Goal: Check status: Check status

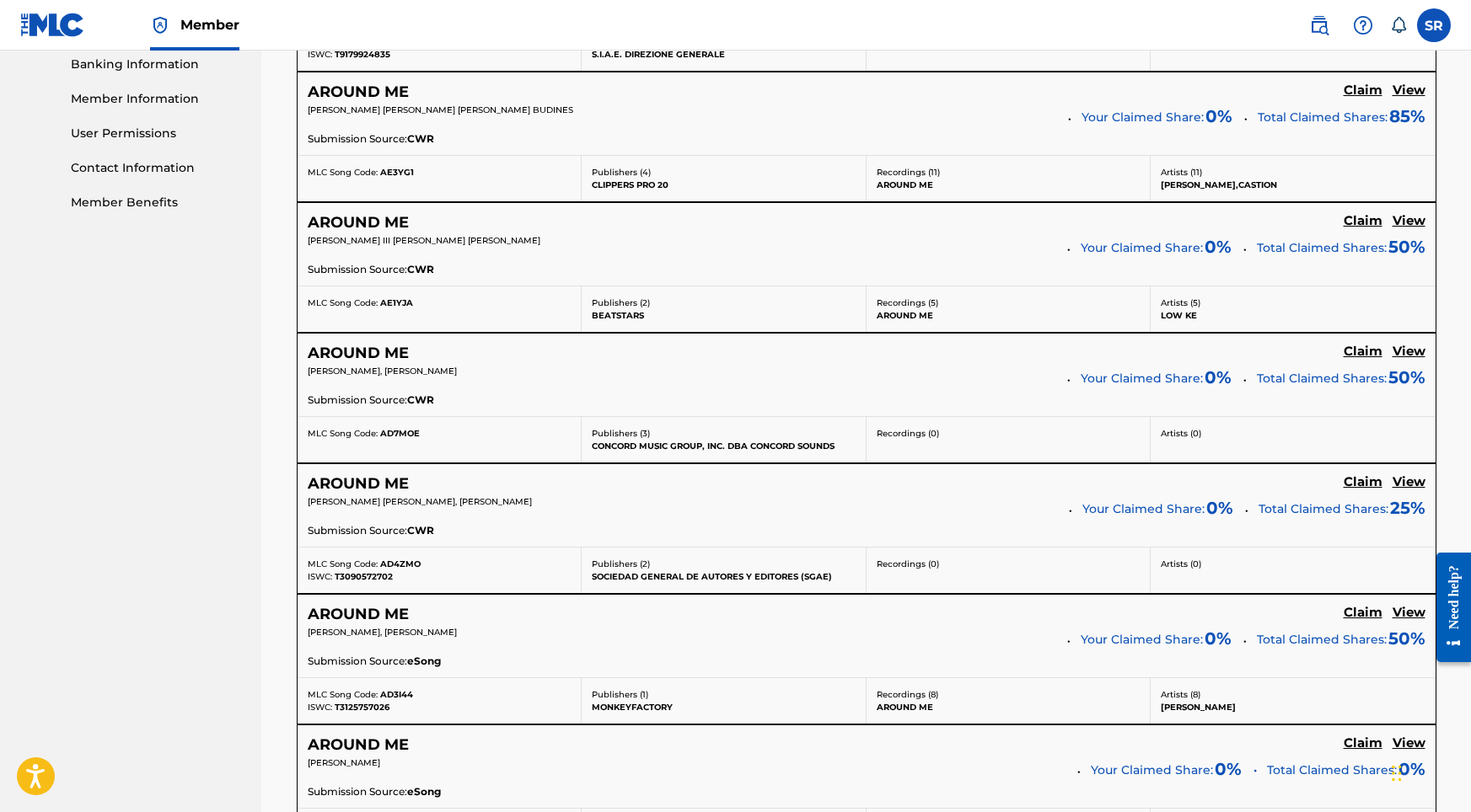
scroll to position [731, 1]
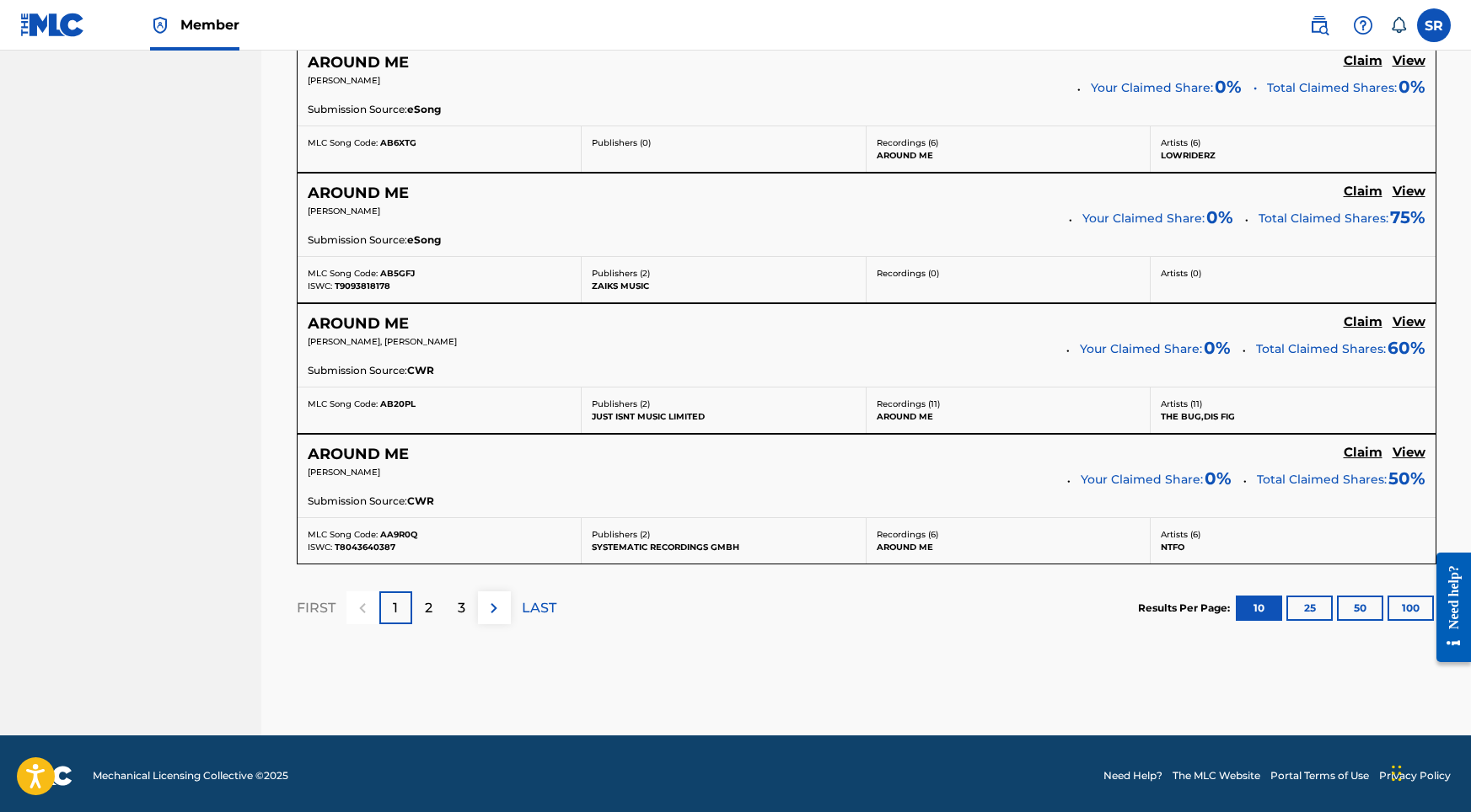
click at [439, 606] on div "2" at bounding box center [429, 608] width 32 height 32
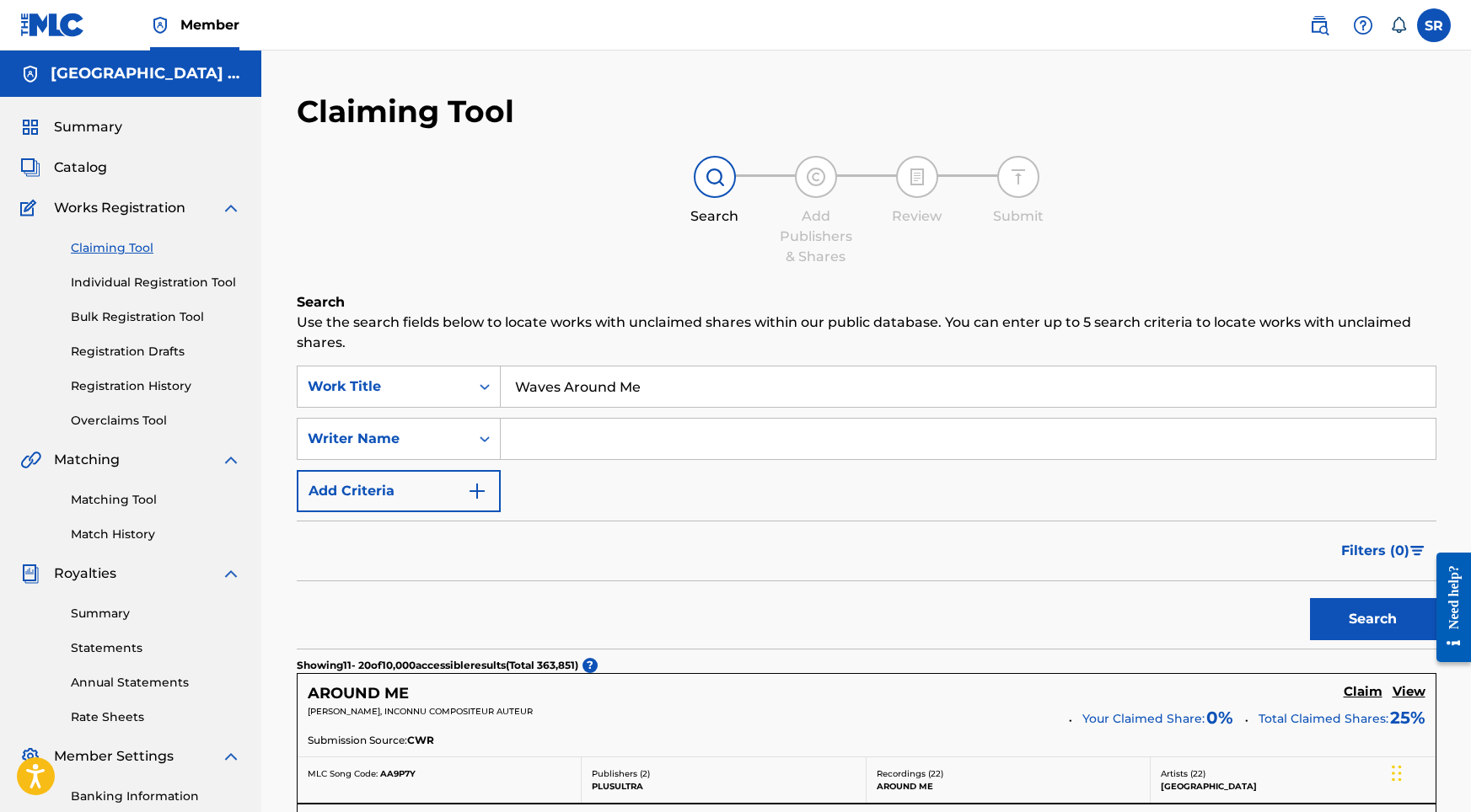
scroll to position [0, 0]
click at [175, 382] on link "Registration History" at bounding box center [155, 386] width 170 height 18
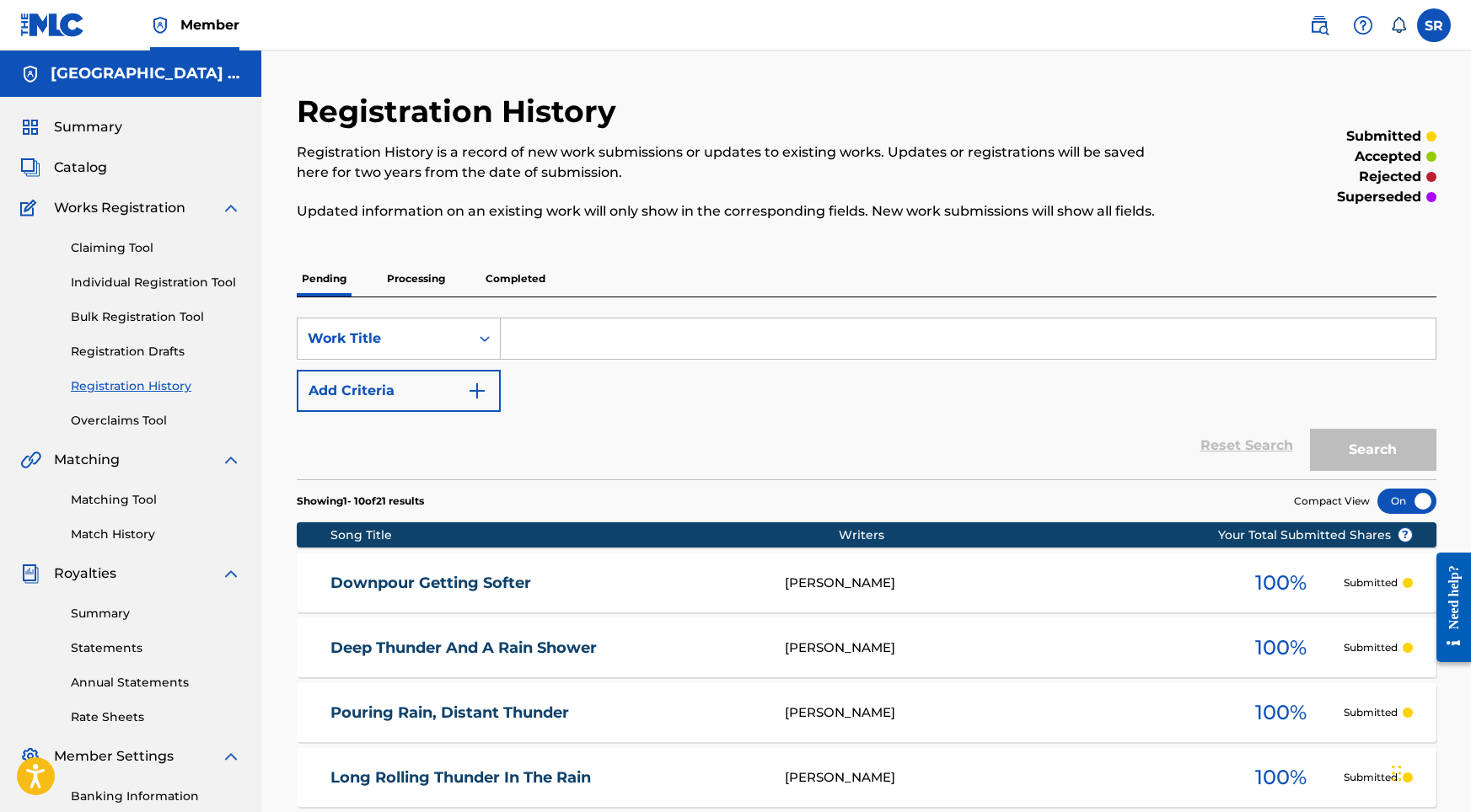
click at [538, 281] on p "Completed" at bounding box center [516, 278] width 70 height 35
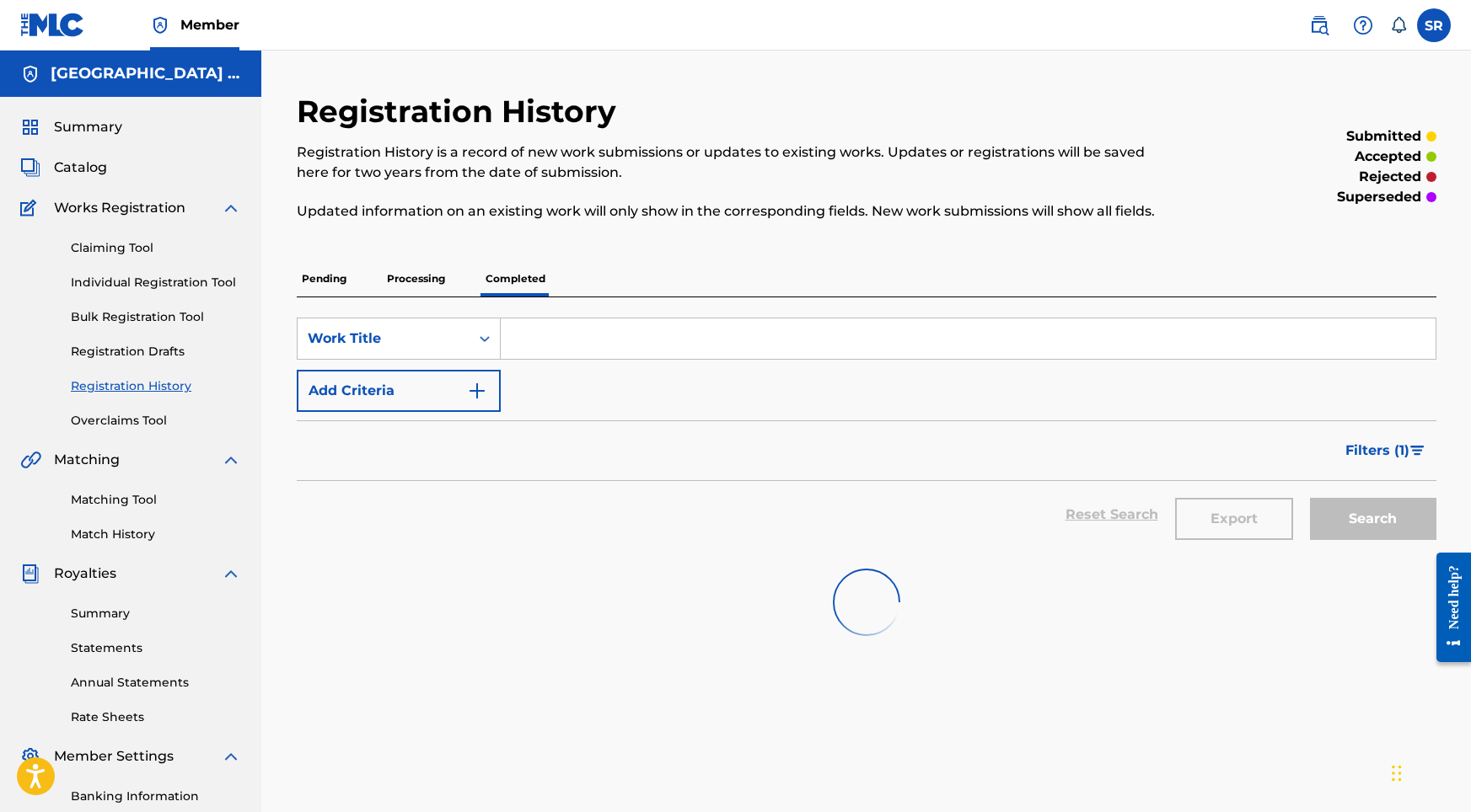
click at [587, 339] on input "Search Form" at bounding box center [968, 338] width 935 height 40
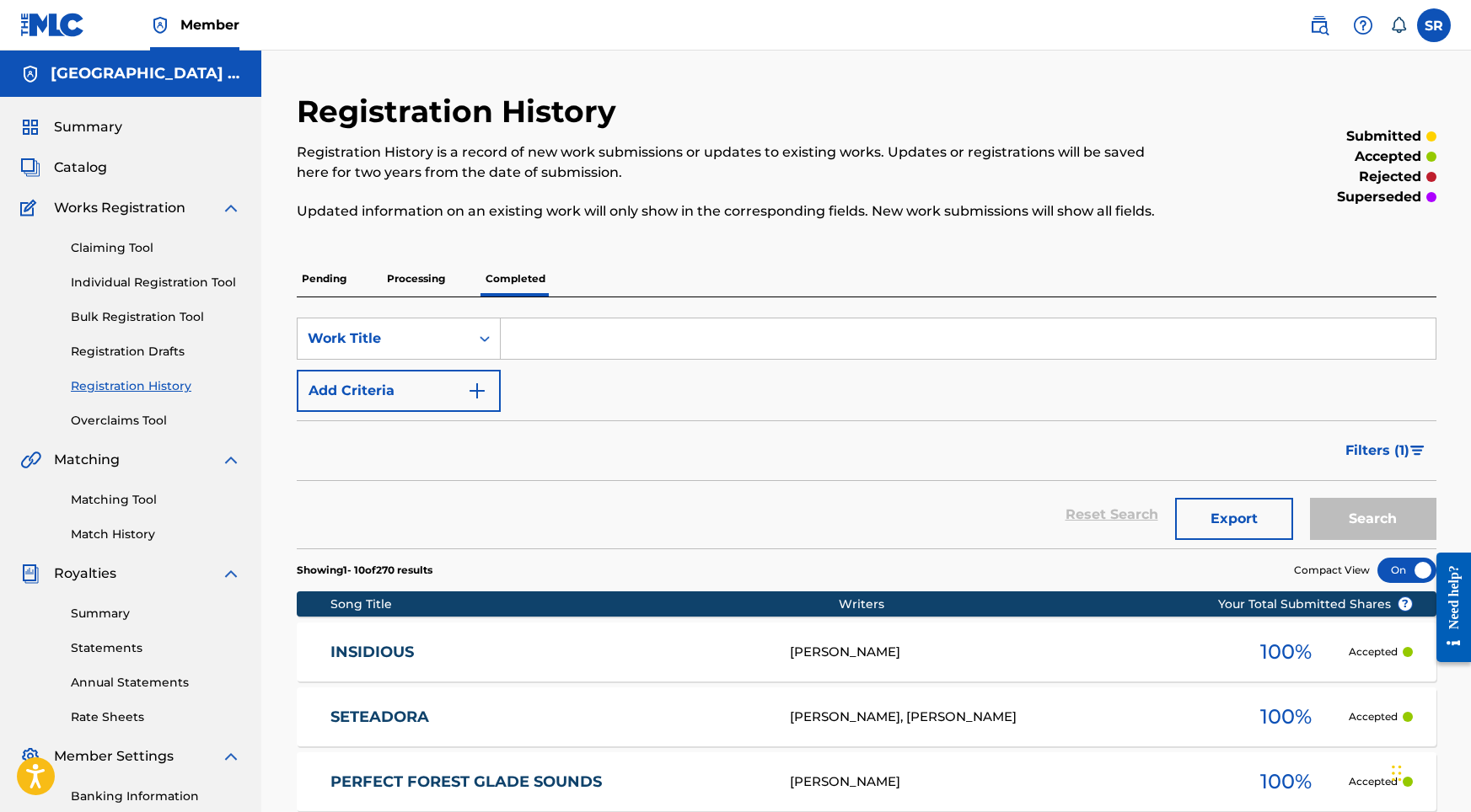
paste input "Waves Around Me"
type input "Waves Around Me"
click at [1355, 525] on button "Search" at bounding box center [1374, 518] width 126 height 42
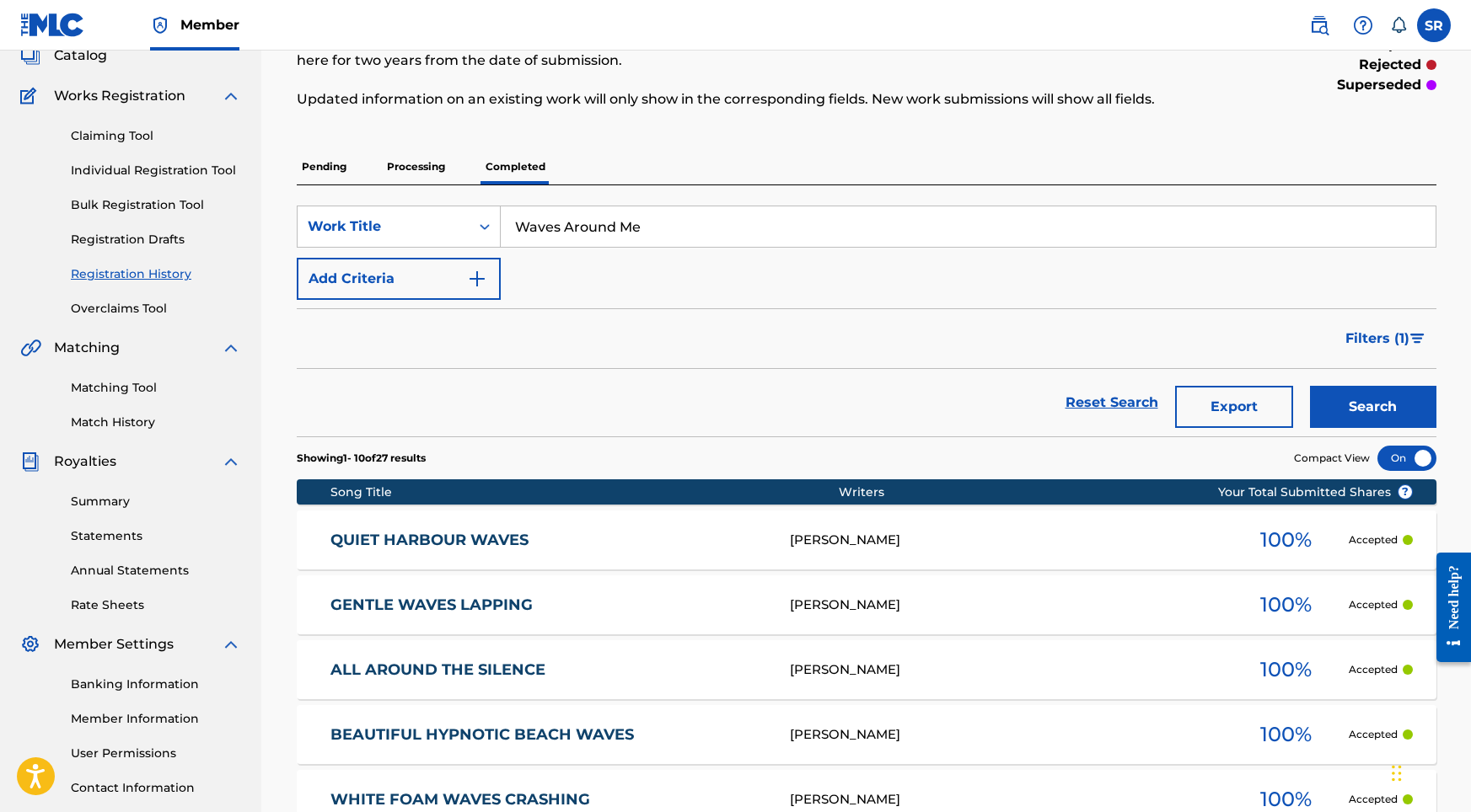
scroll to position [103, 0]
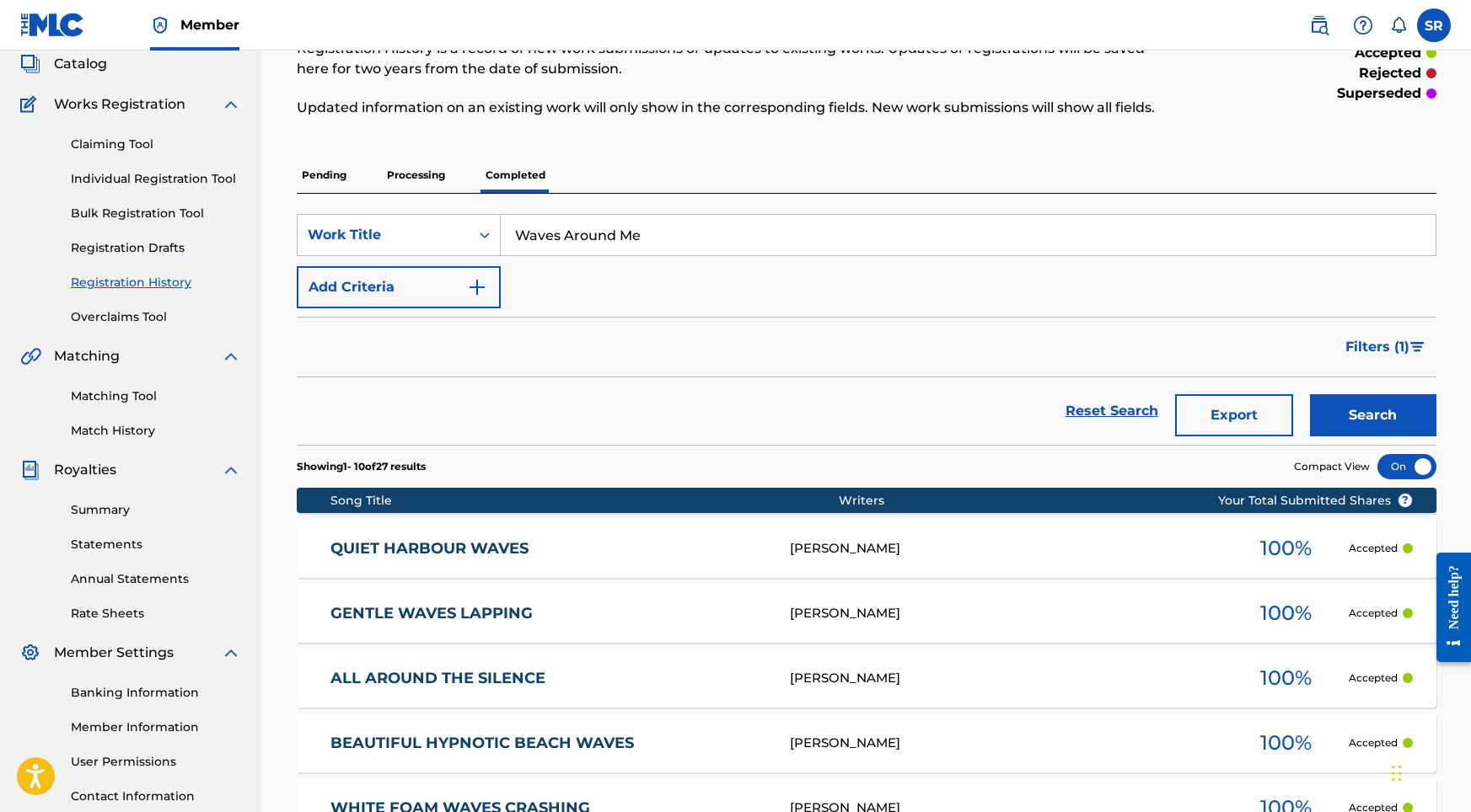
click at [1326, 423] on button "Search" at bounding box center [1374, 415] width 126 height 42
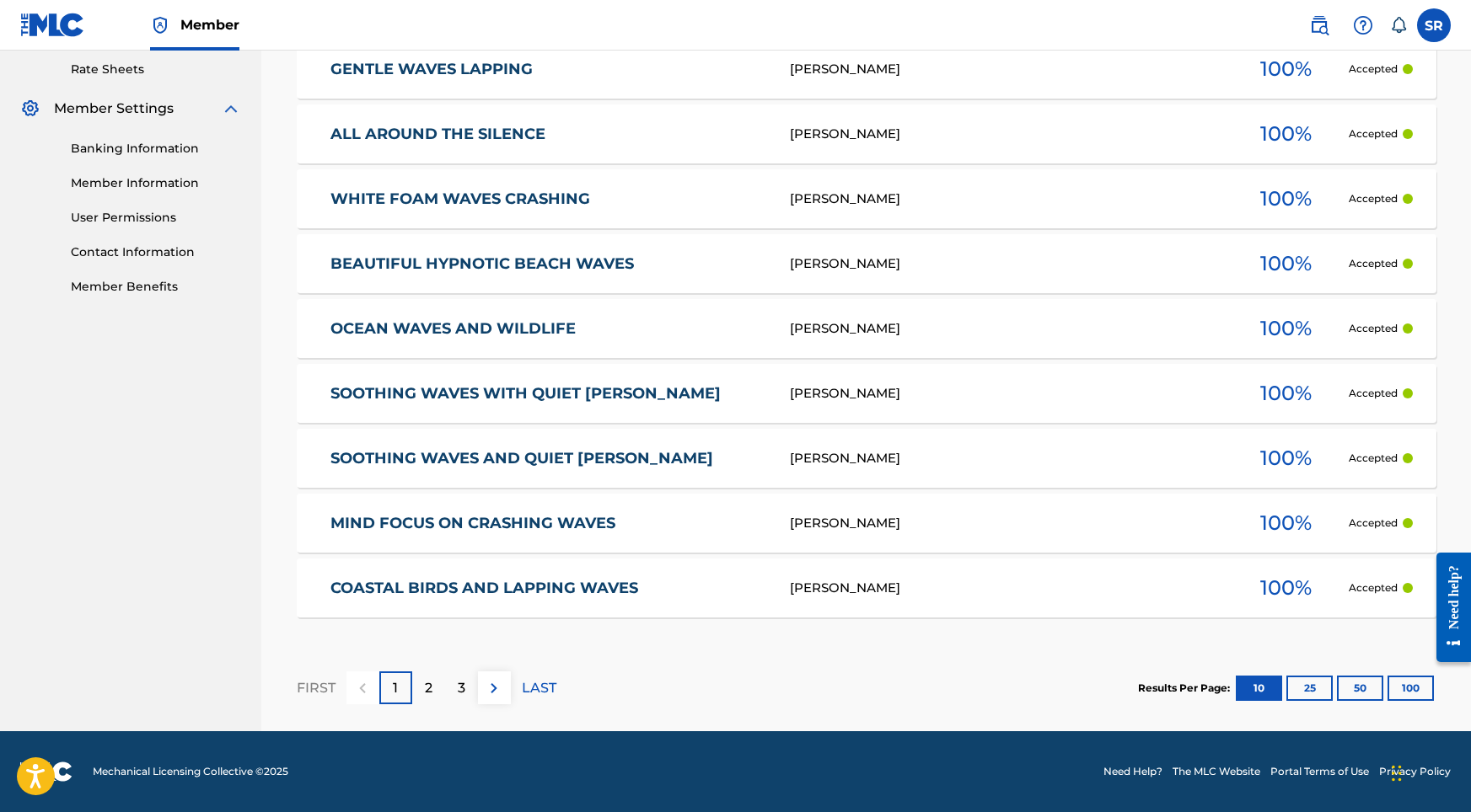
click at [425, 694] on p "2" at bounding box center [428, 689] width 8 height 20
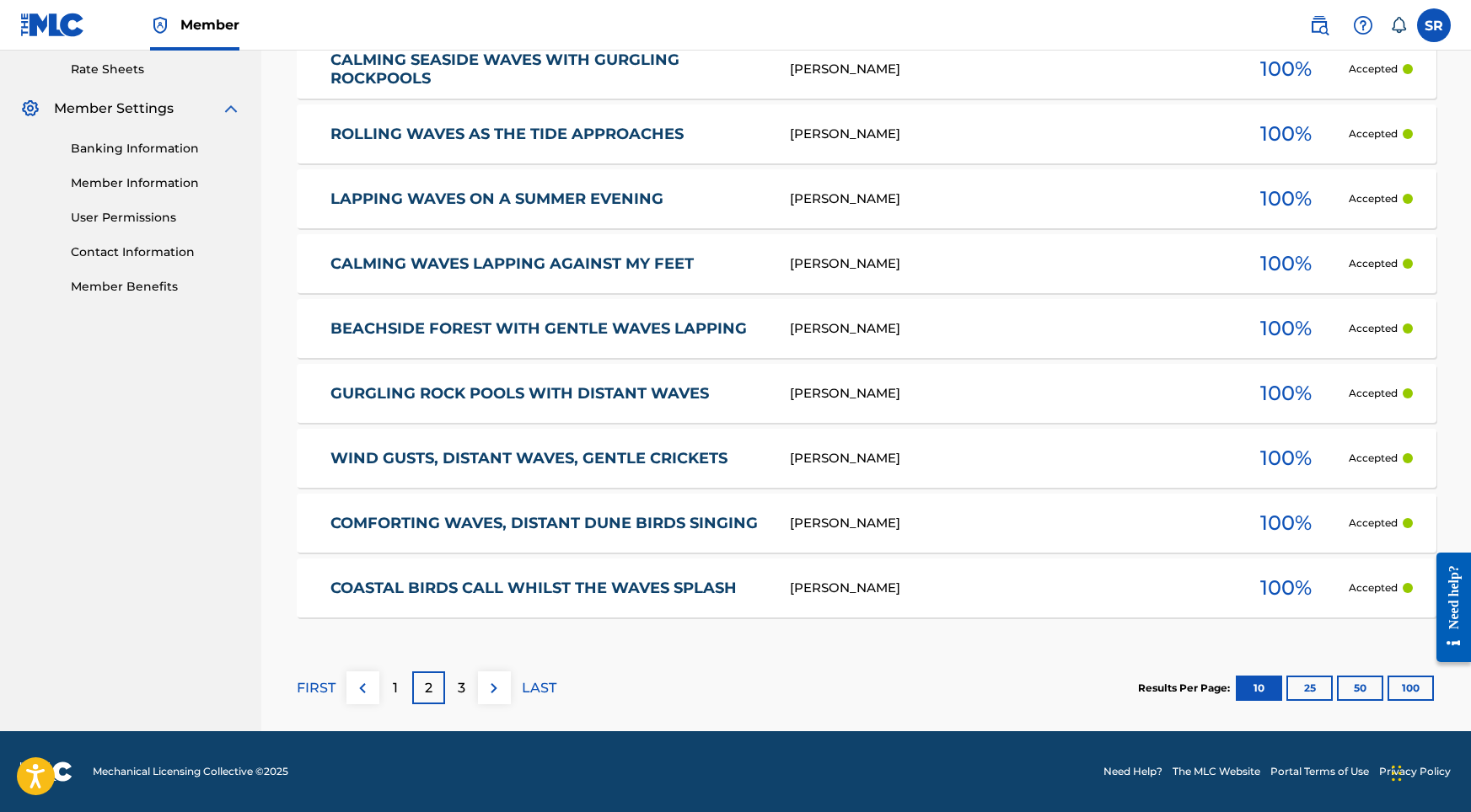
click at [448, 681] on div "3" at bounding box center [461, 688] width 32 height 32
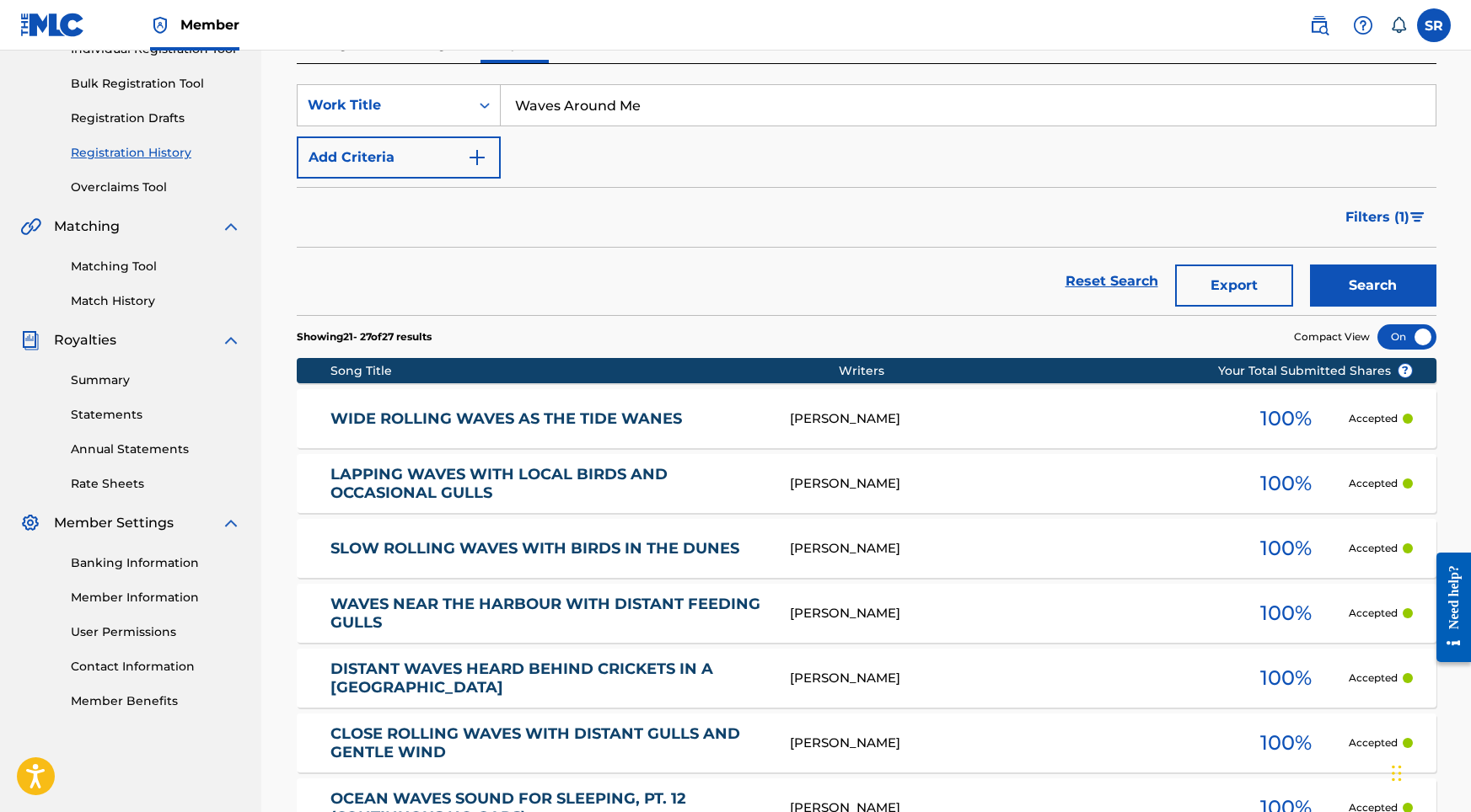
scroll to position [78, 0]
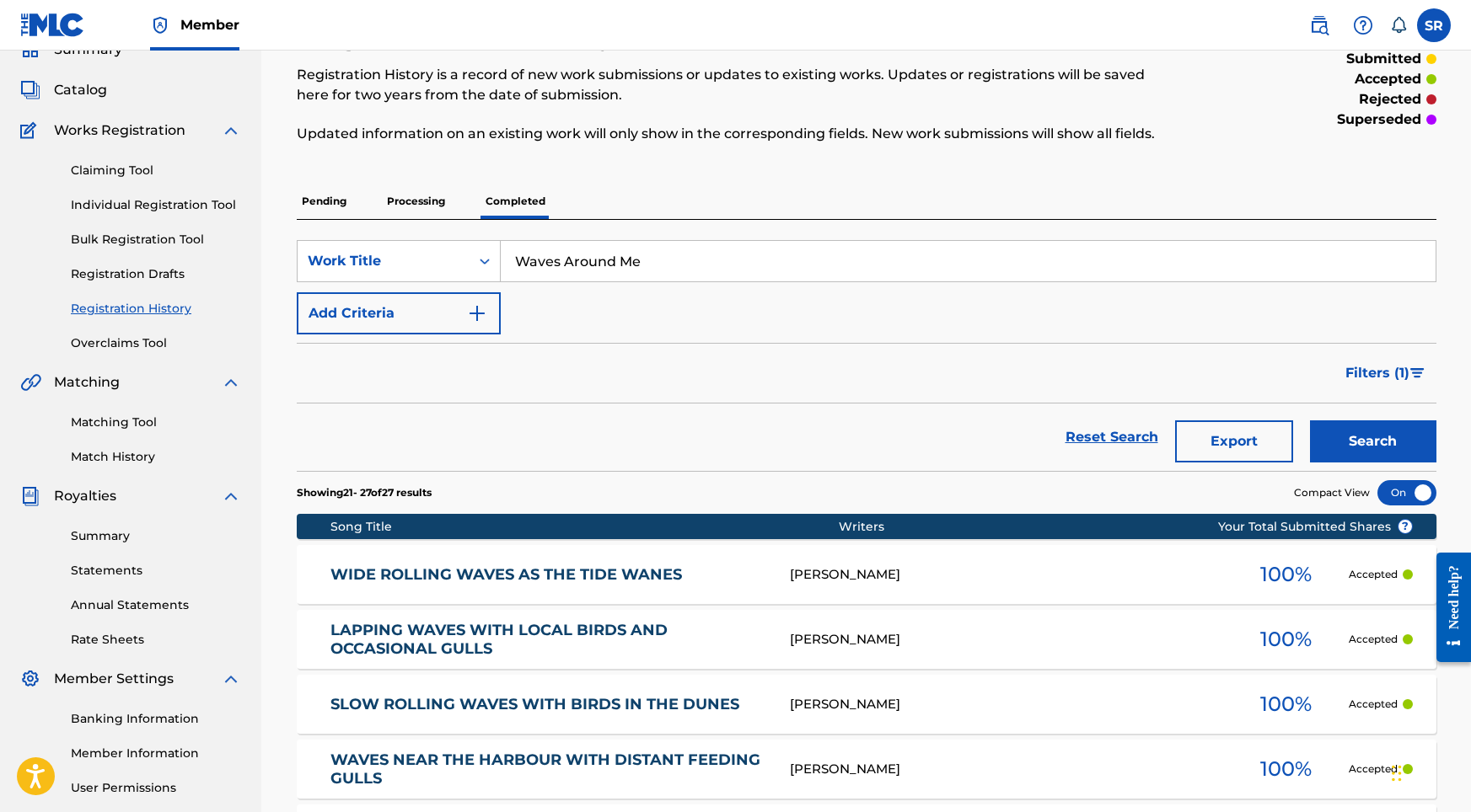
click at [409, 205] on p "Processing" at bounding box center [416, 201] width 68 height 35
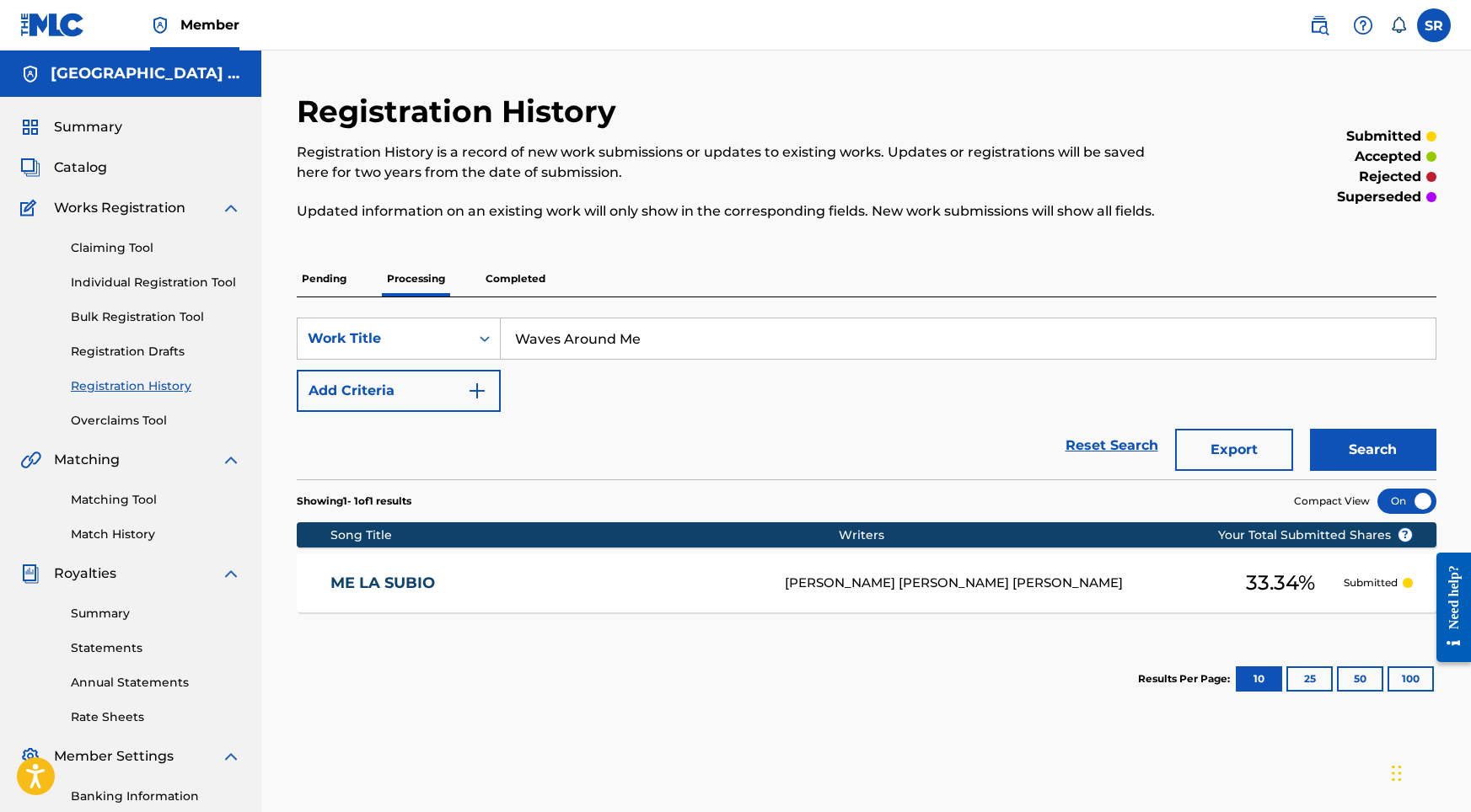
click at [350, 282] on p "Pending" at bounding box center [324, 278] width 55 height 35
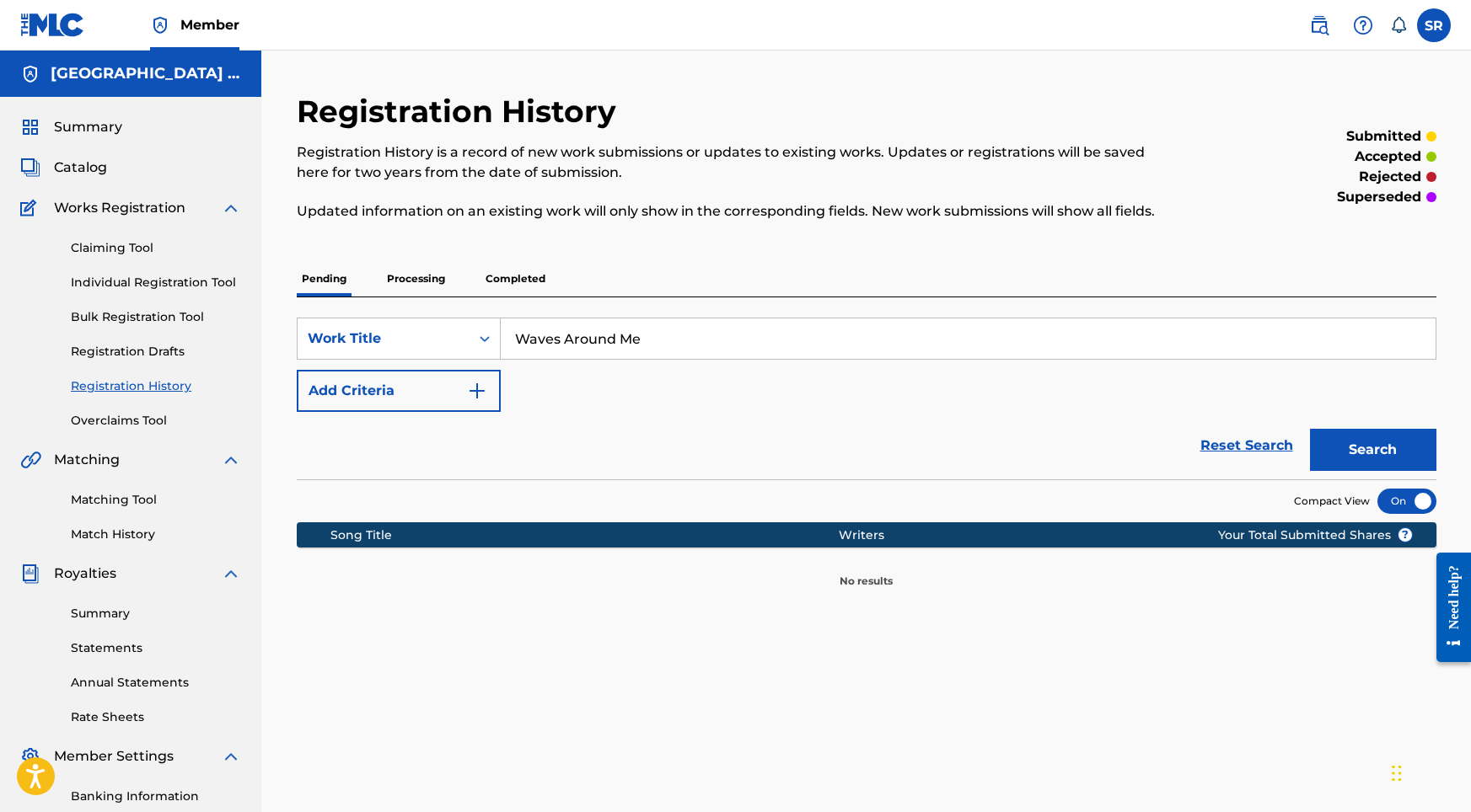
click at [344, 283] on p "Pending" at bounding box center [324, 278] width 55 height 35
drag, startPoint x: 690, startPoint y: 332, endPoint x: 467, endPoint y: 295, distance: 226.0
click at [467, 295] on div "Pending Processing Completed SearchWithCriteria47757955-0efc-44a8-94cd-0c18f8d4…" at bounding box center [866, 425] width 1140 height 328
click at [528, 438] on div "Reset Search Search" at bounding box center [866, 446] width 1140 height 67
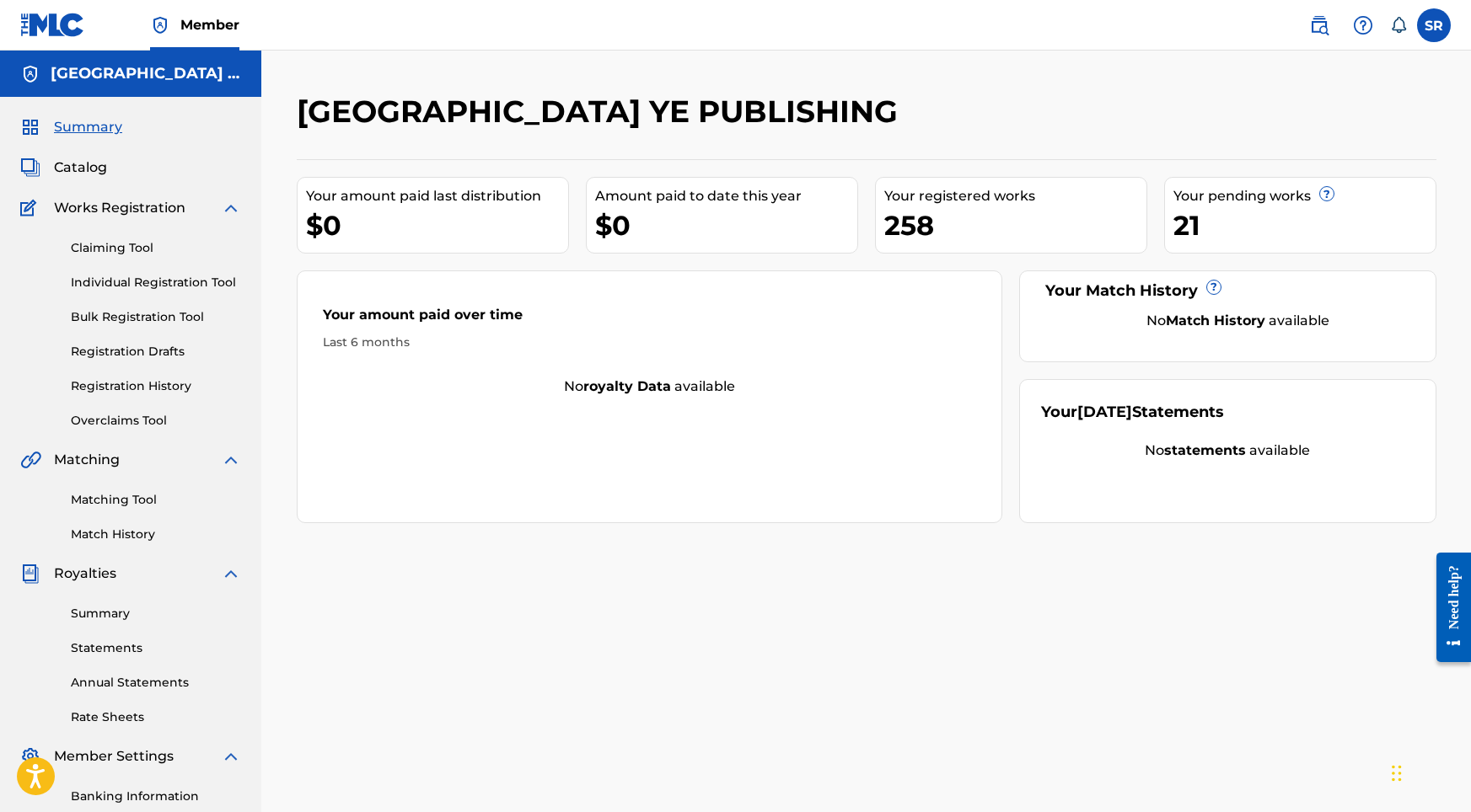
click at [135, 364] on div "Claiming Tool Individual Registration Tool Bulk Registration Tool Registration …" at bounding box center [131, 324] width 221 height 212
click at [135, 379] on link "Registration History" at bounding box center [155, 386] width 170 height 18
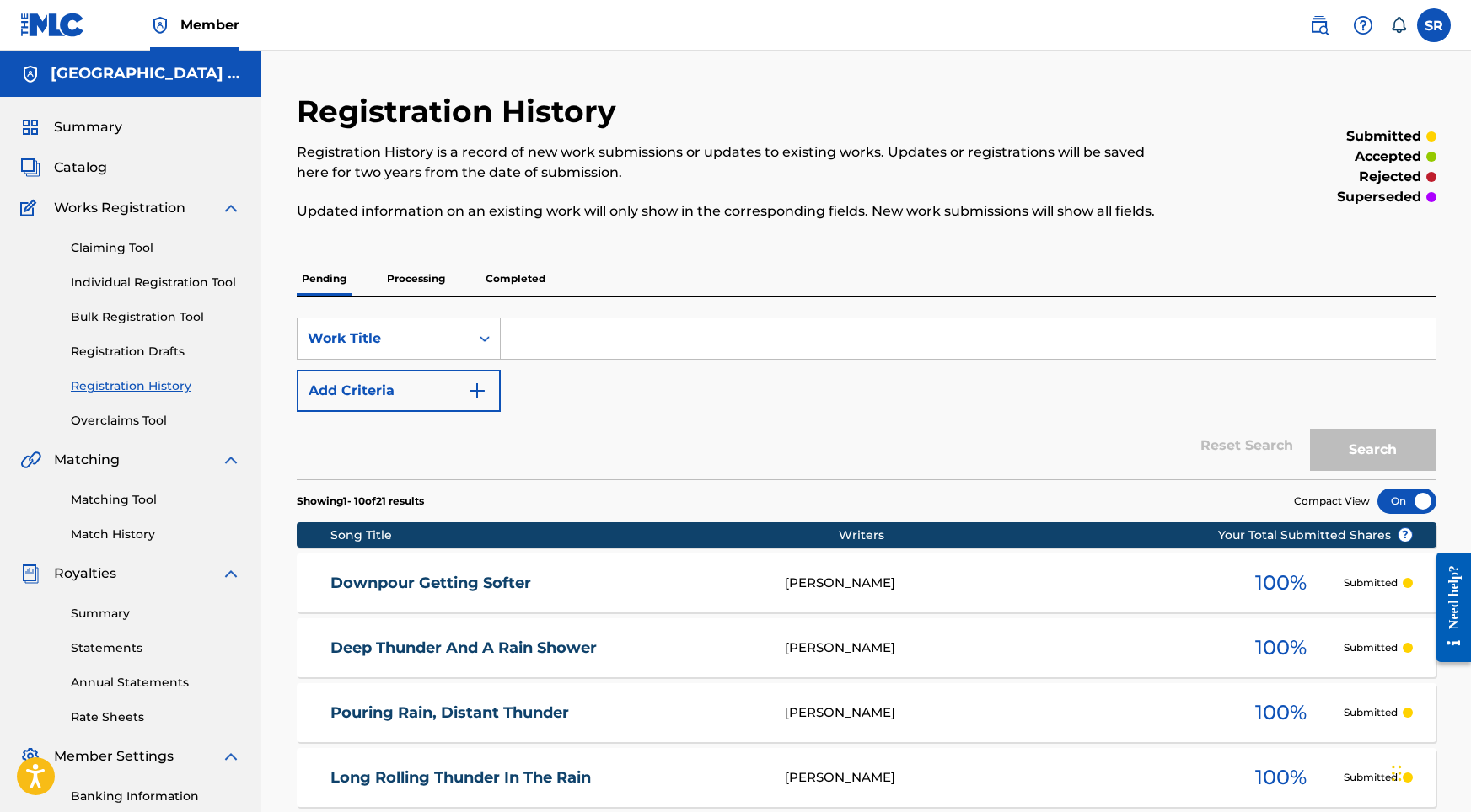
click at [433, 290] on p "Processing" at bounding box center [416, 278] width 68 height 35
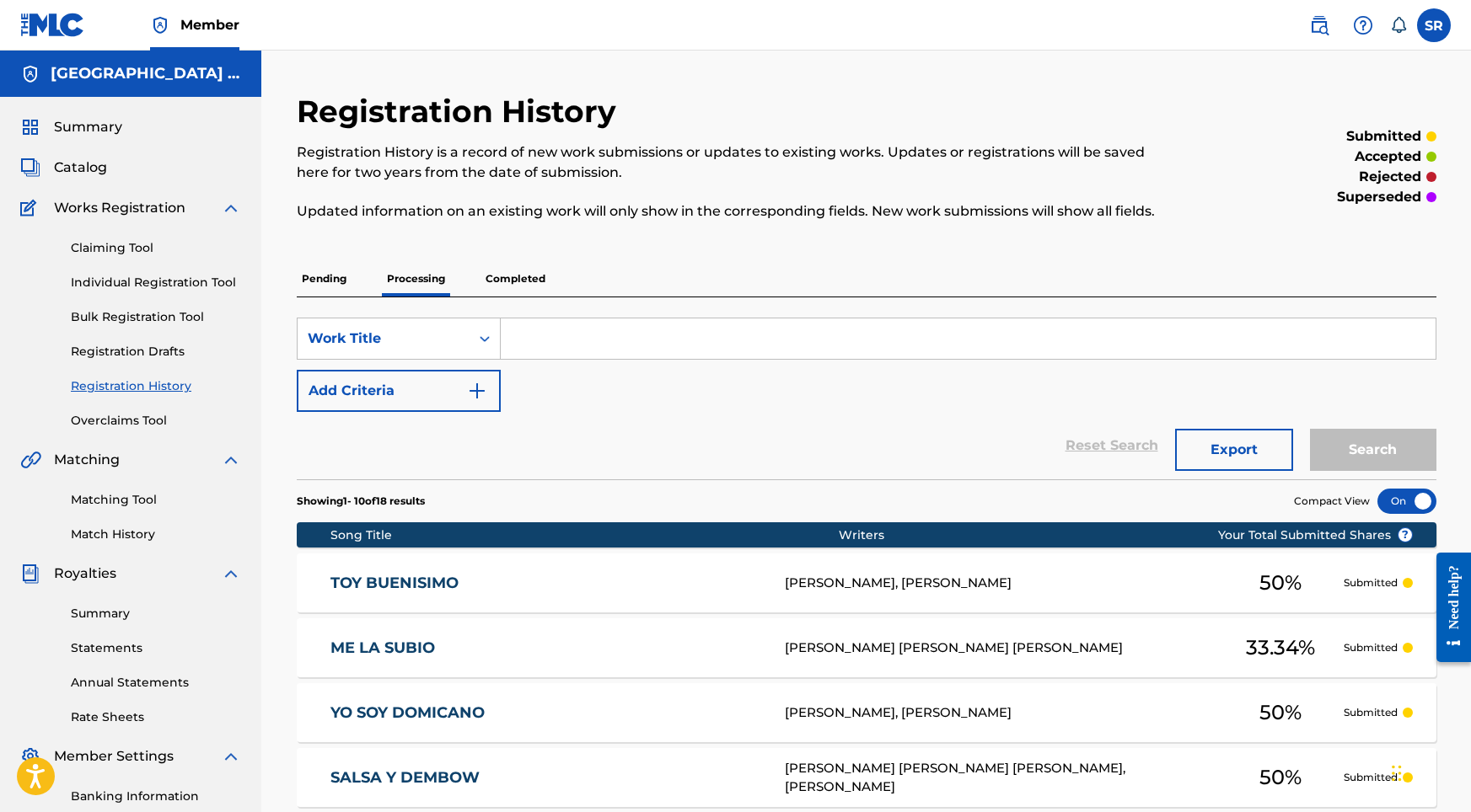
click at [498, 261] on p "Completed" at bounding box center [516, 278] width 70 height 35
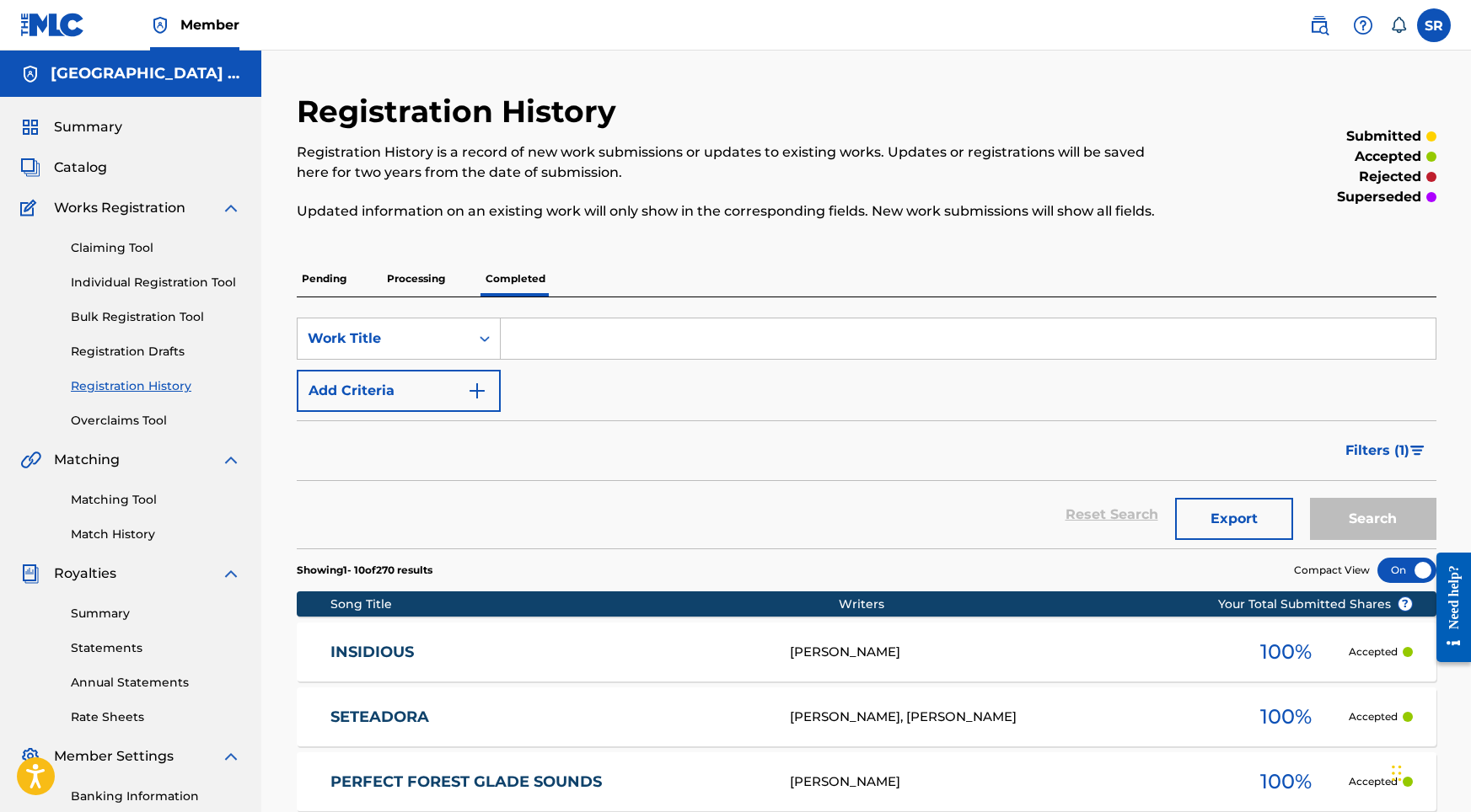
click at [337, 279] on p "Pending" at bounding box center [324, 278] width 55 height 35
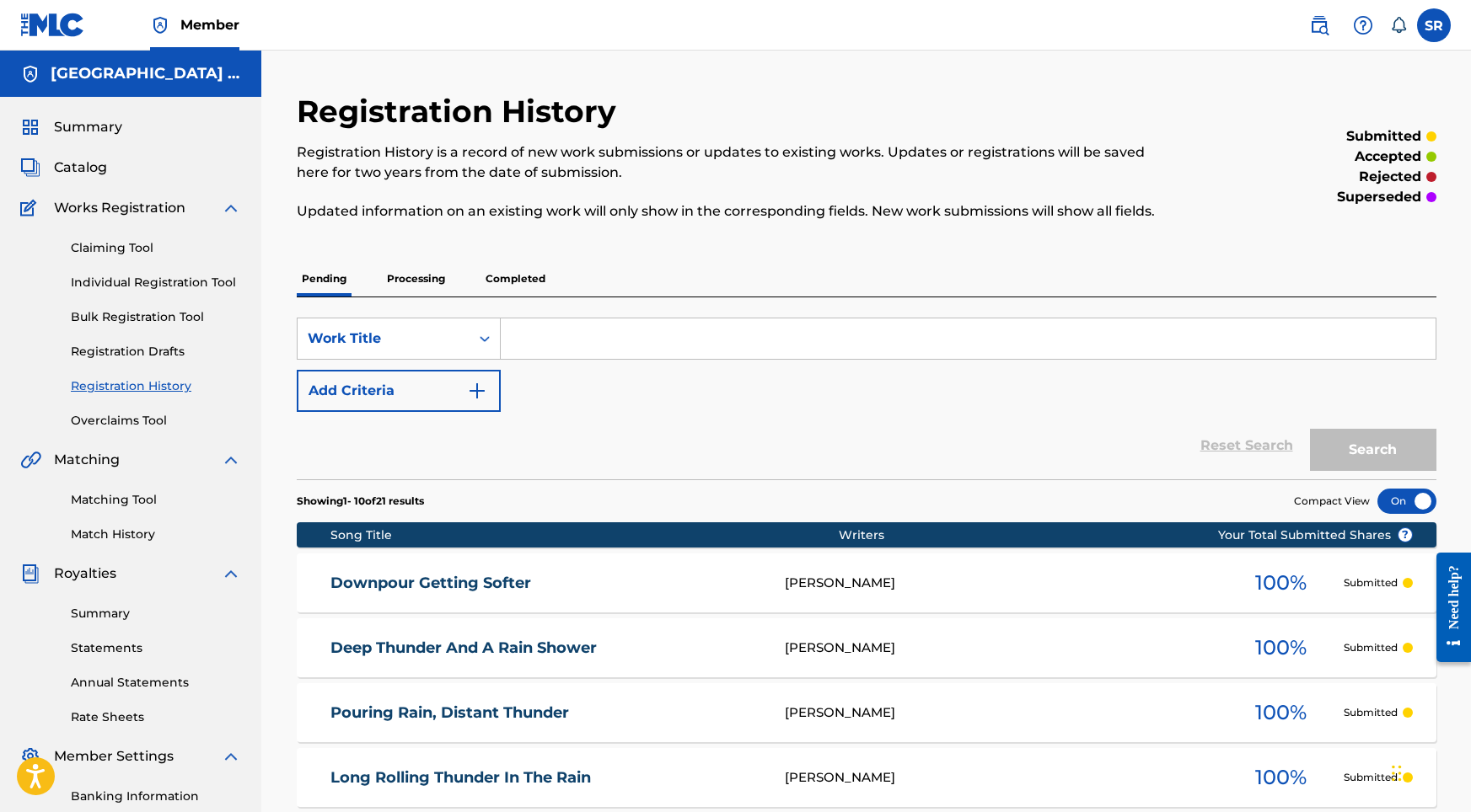
click at [171, 289] on link "Individual Registration Tool" at bounding box center [155, 283] width 170 height 18
